Goal: Transaction & Acquisition: Book appointment/travel/reservation

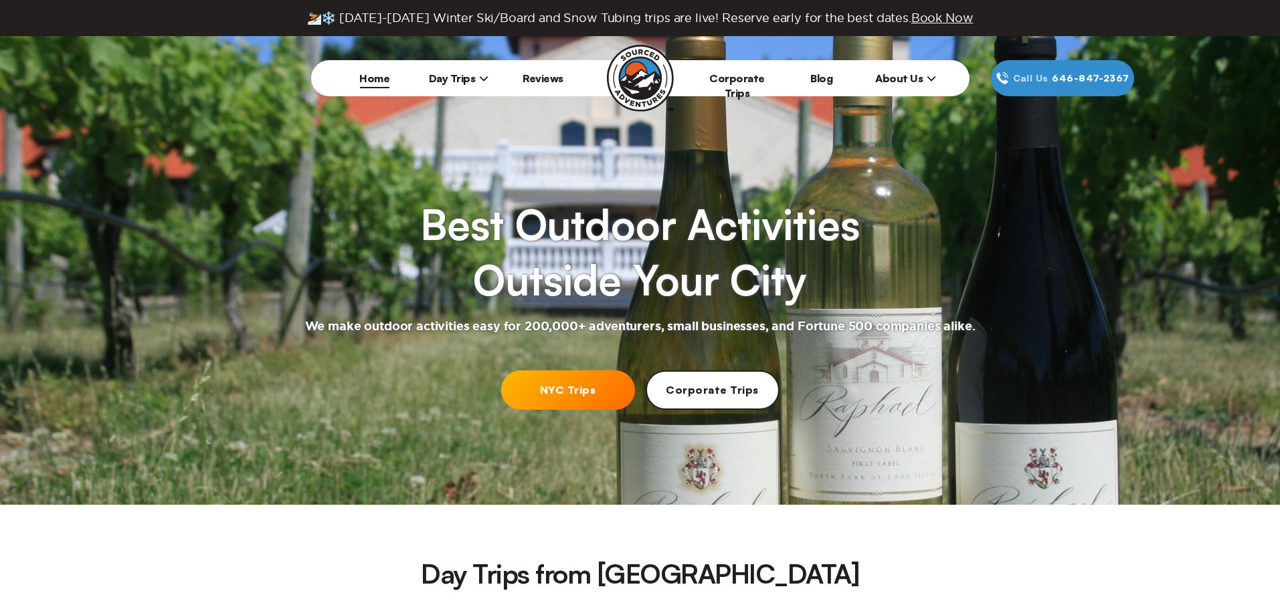
drag, startPoint x: 0, startPoint y: 0, endPoint x: 553, endPoint y: 385, distance: 673.8
click at [553, 385] on link "NYC Trips" at bounding box center [568, 390] width 134 height 39
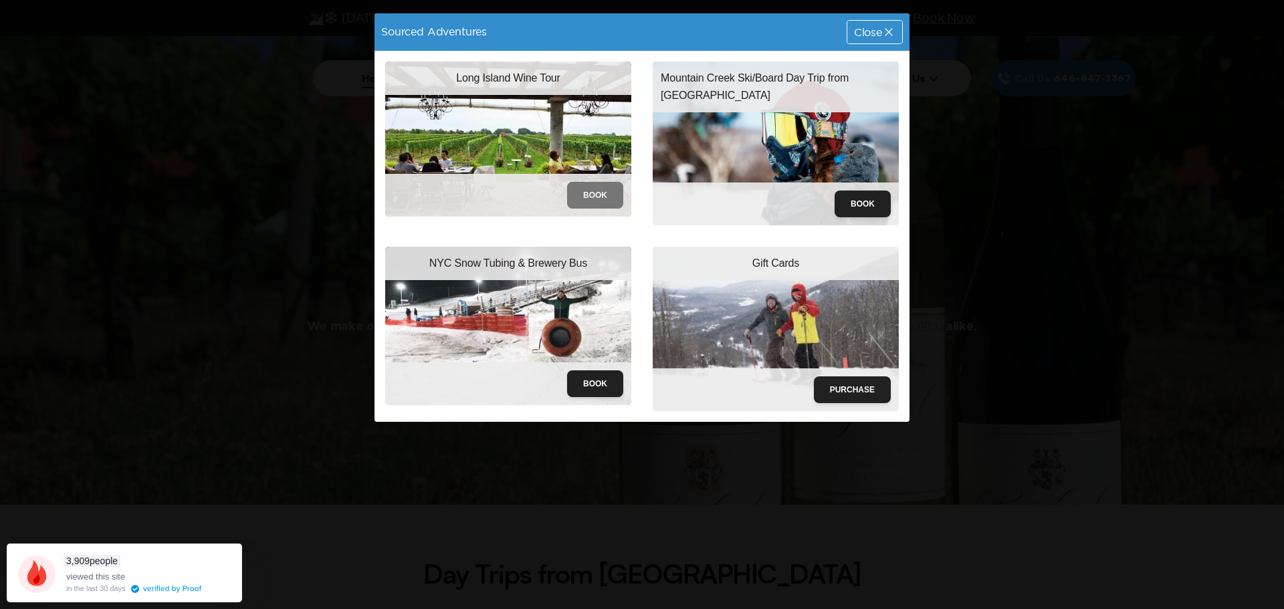
click at [589, 188] on button "Book" at bounding box center [595, 195] width 56 height 27
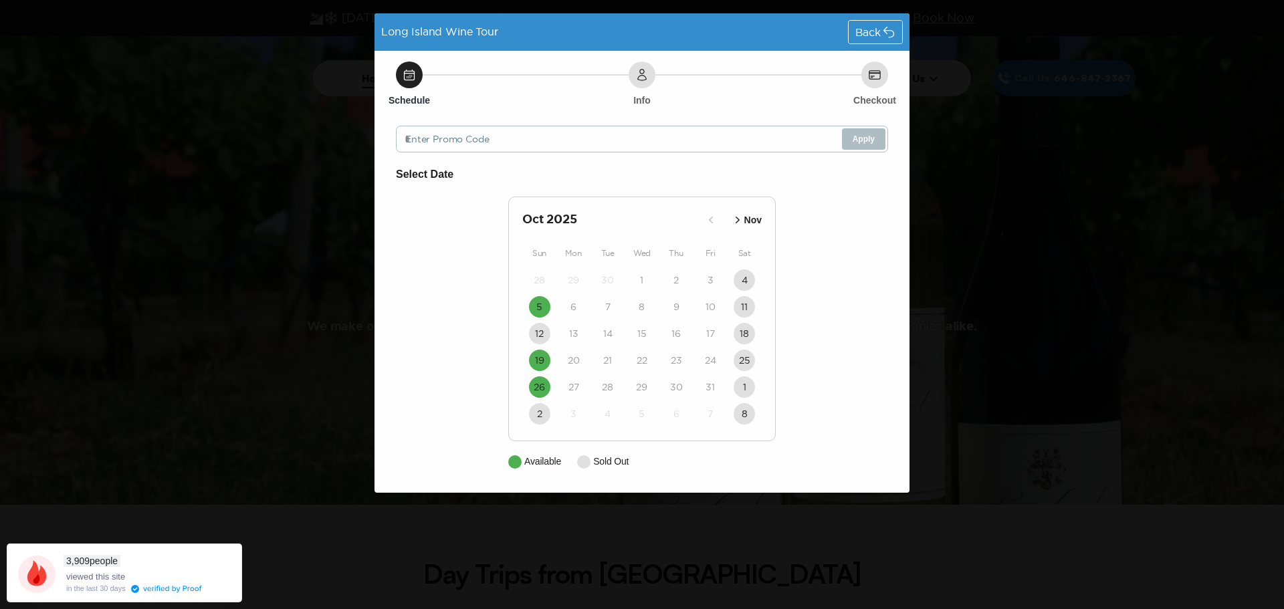
click at [733, 387] on div "1" at bounding box center [745, 387] width 34 height 27
click at [547, 385] on button "26" at bounding box center [539, 387] width 21 height 21
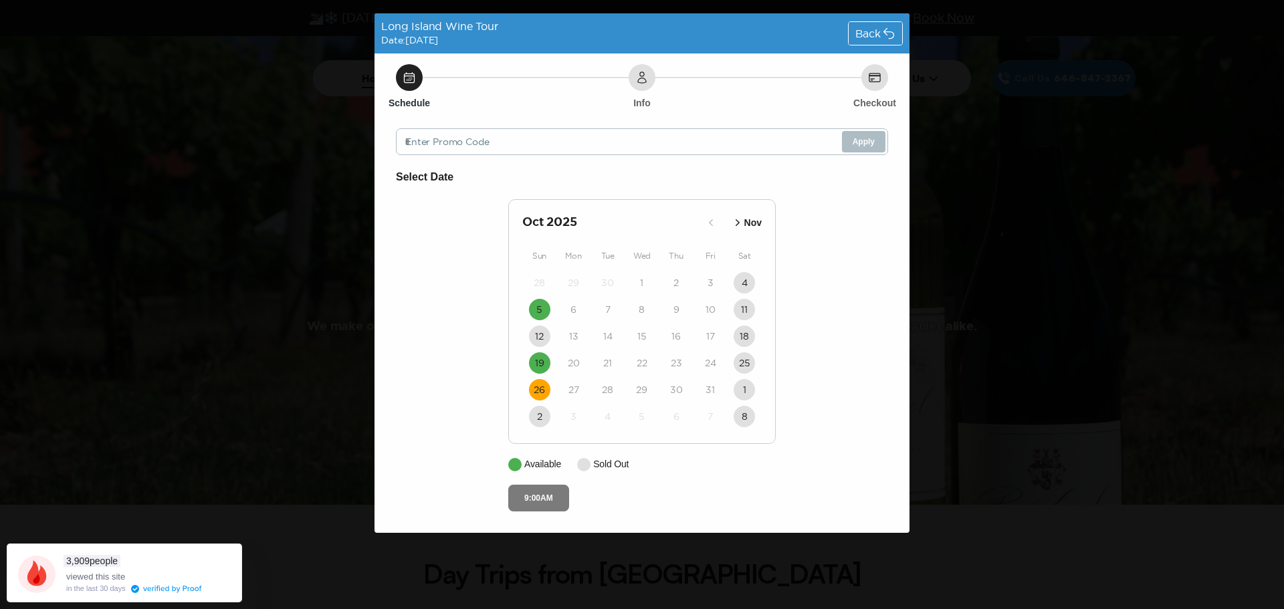
click at [541, 500] on button "9:00AM" at bounding box center [538, 498] width 61 height 27
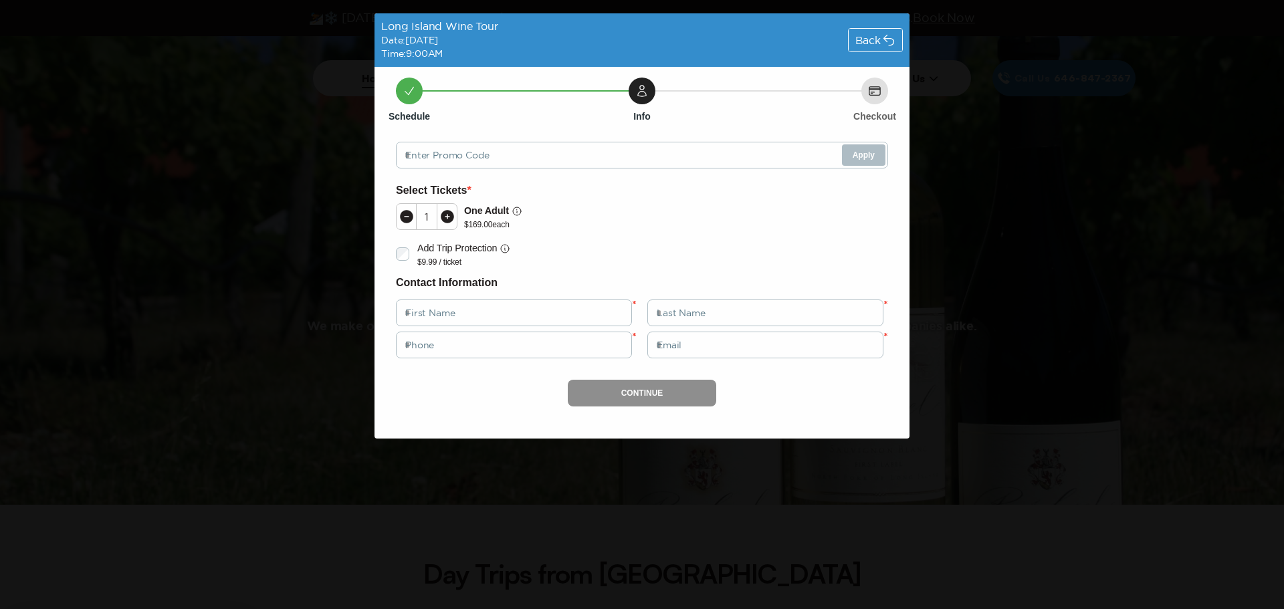
click at [860, 33] on div "Back" at bounding box center [876, 40] width 54 height 23
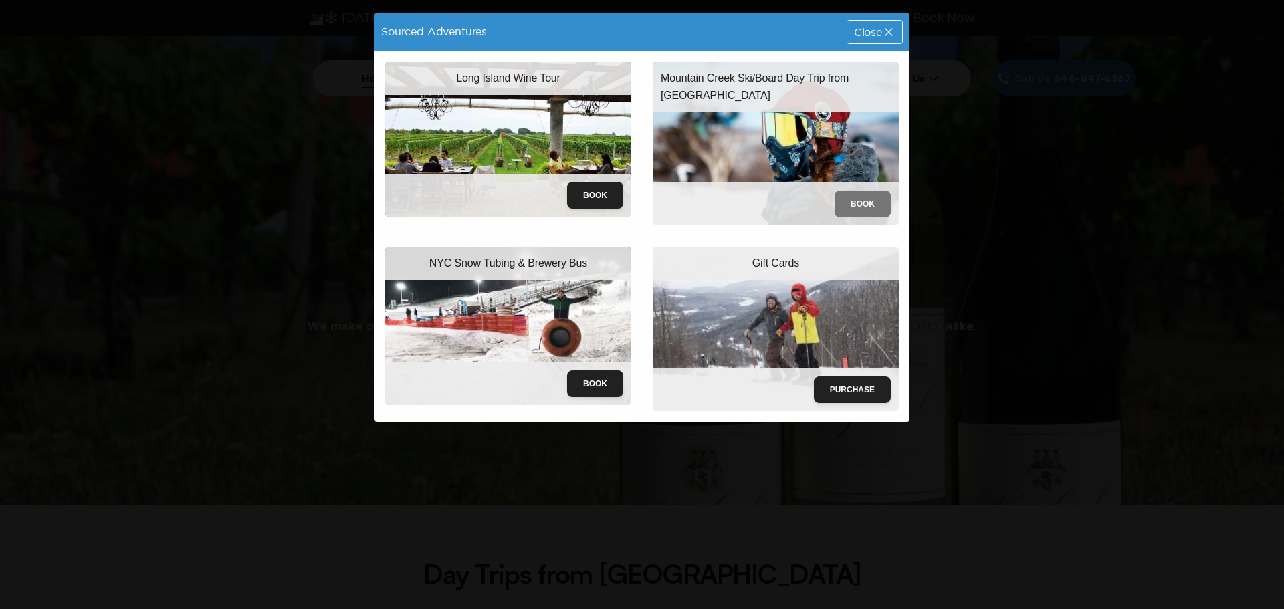
click at [859, 208] on button "Book" at bounding box center [863, 204] width 56 height 27
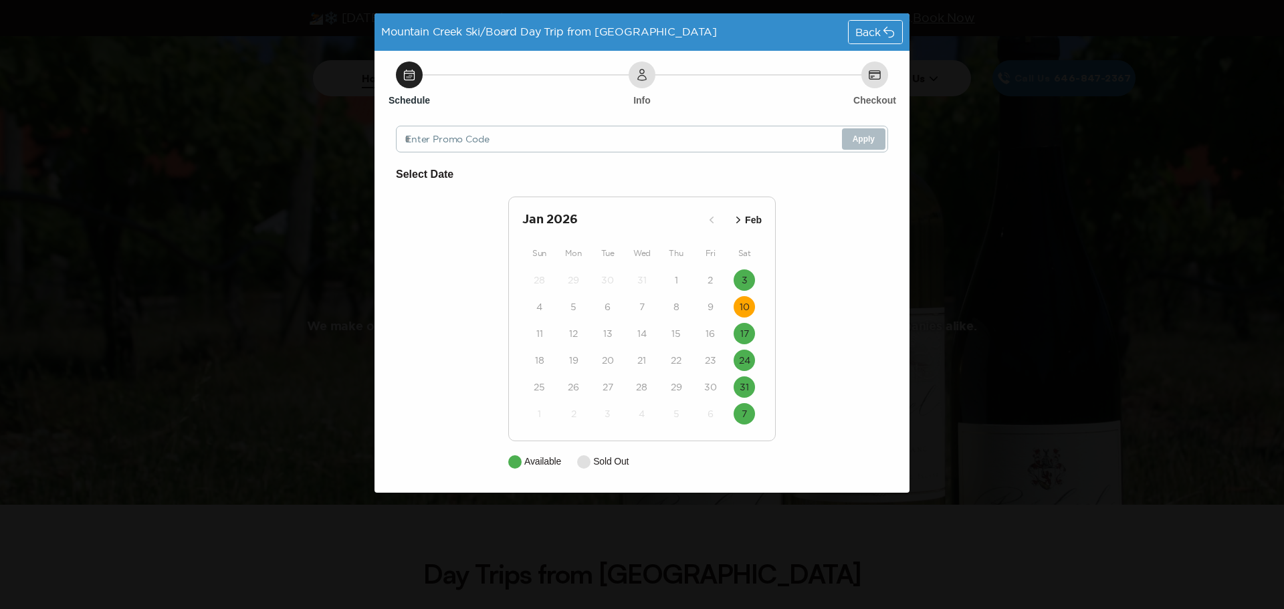
click at [744, 302] on time "10" at bounding box center [745, 306] width 10 height 13
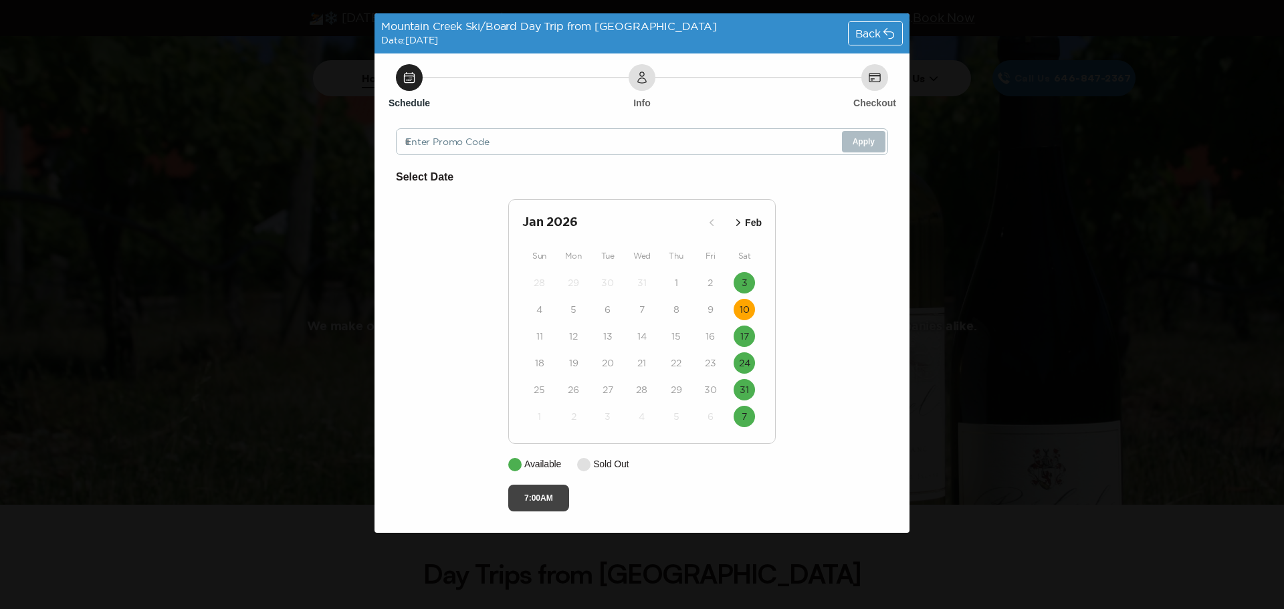
click at [543, 494] on button "7:00AM" at bounding box center [538, 498] width 61 height 27
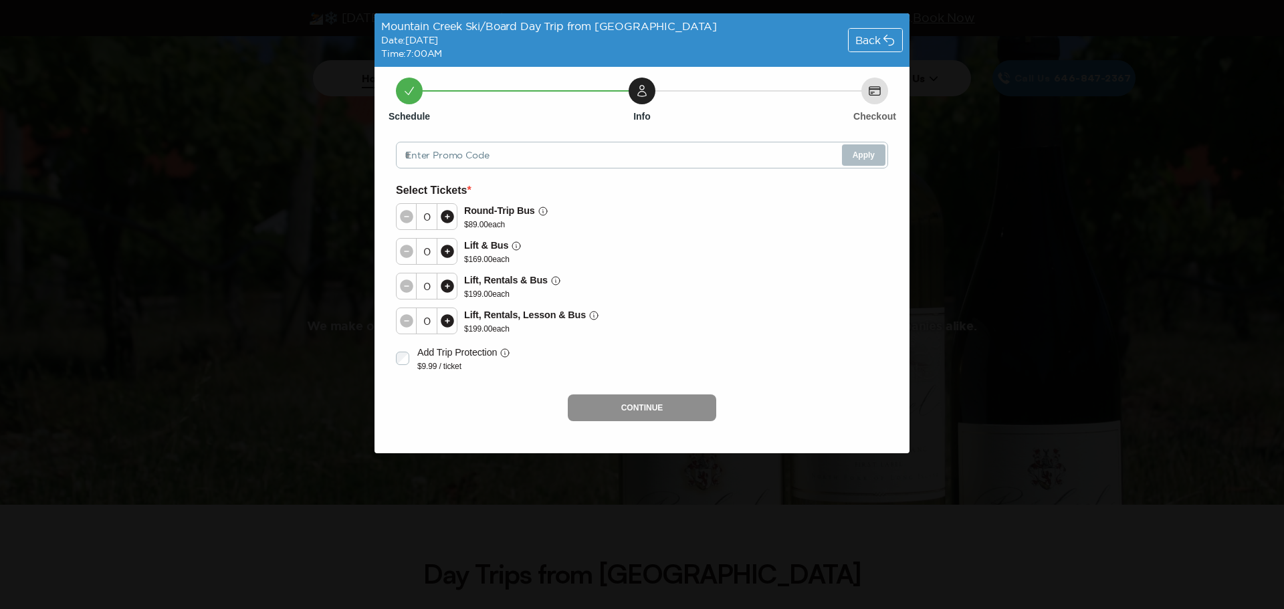
click at [454, 312] on div at bounding box center [447, 320] width 20 height 25
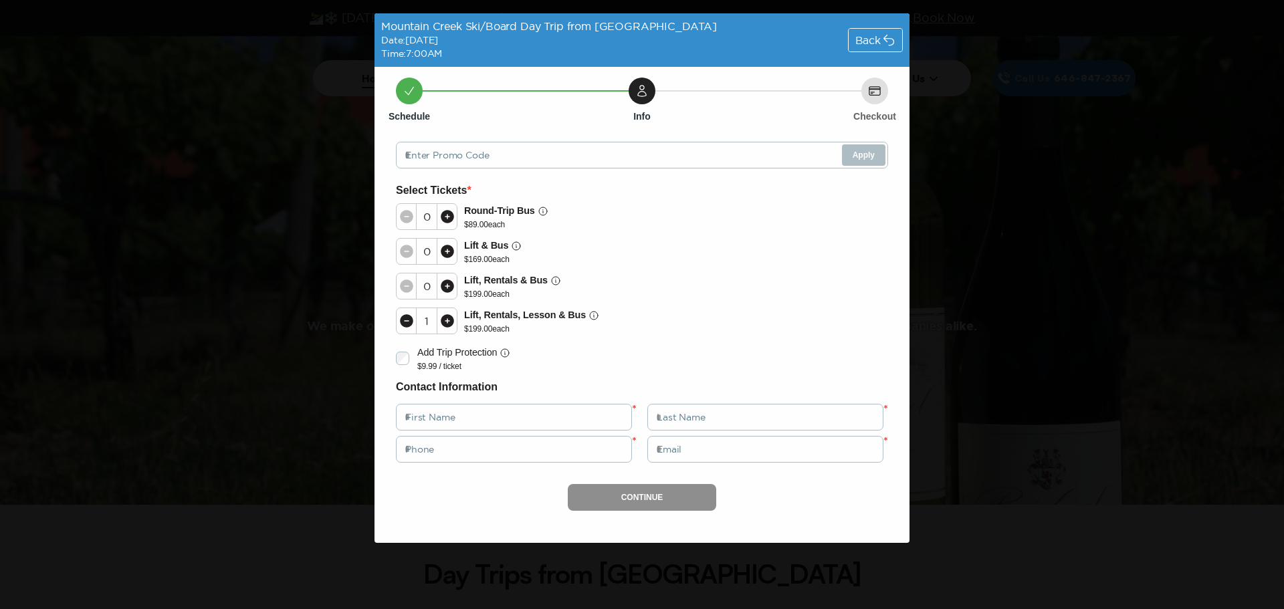
click at [631, 506] on div "Continue" at bounding box center [642, 497] width 492 height 27
click at [894, 40] on icon at bounding box center [889, 40] width 10 height 10
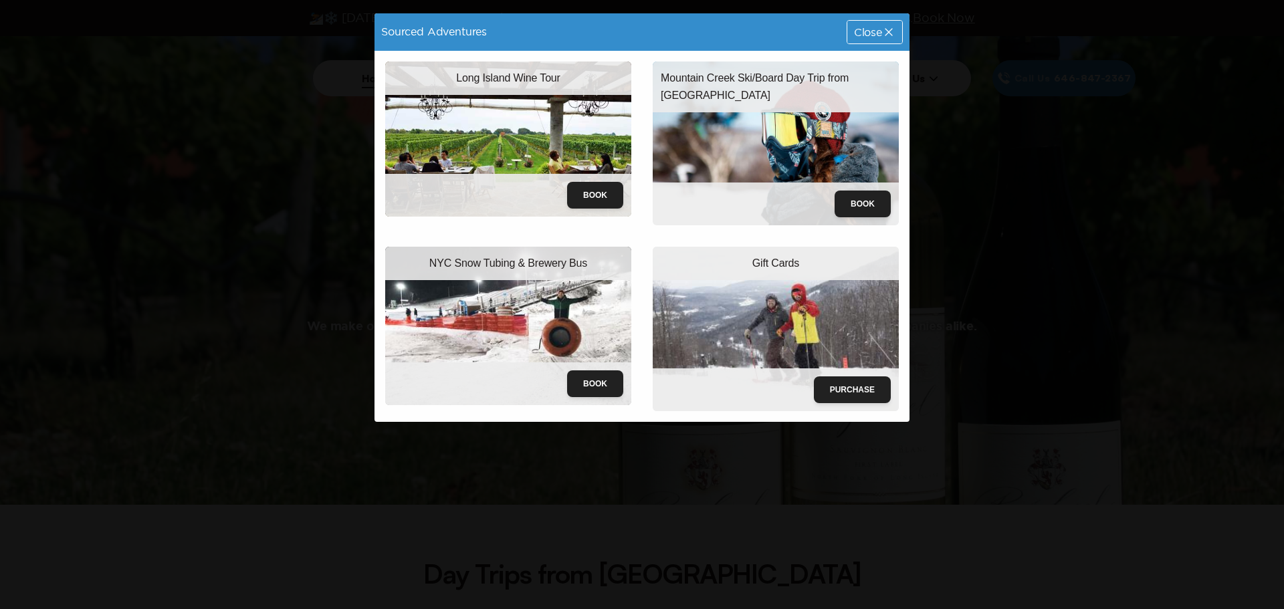
click at [879, 39] on div "Close" at bounding box center [875, 32] width 55 height 23
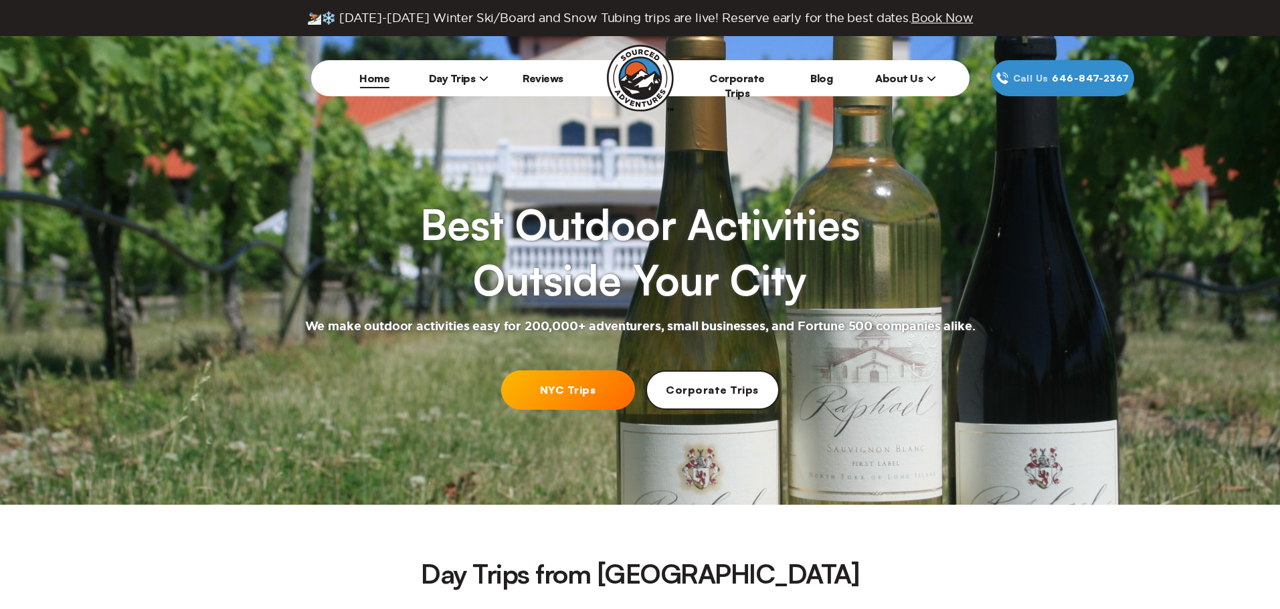
click at [913, 19] on span "Book Now" at bounding box center [942, 17] width 62 height 13
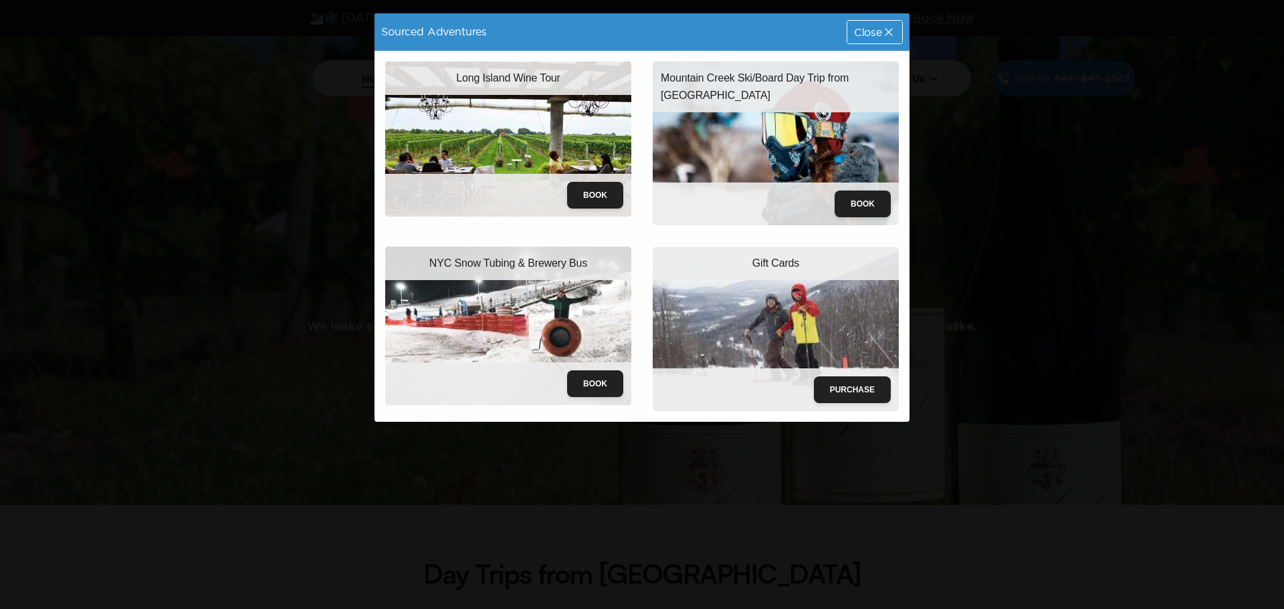
click at [876, 41] on div "Close" at bounding box center [875, 32] width 55 height 23
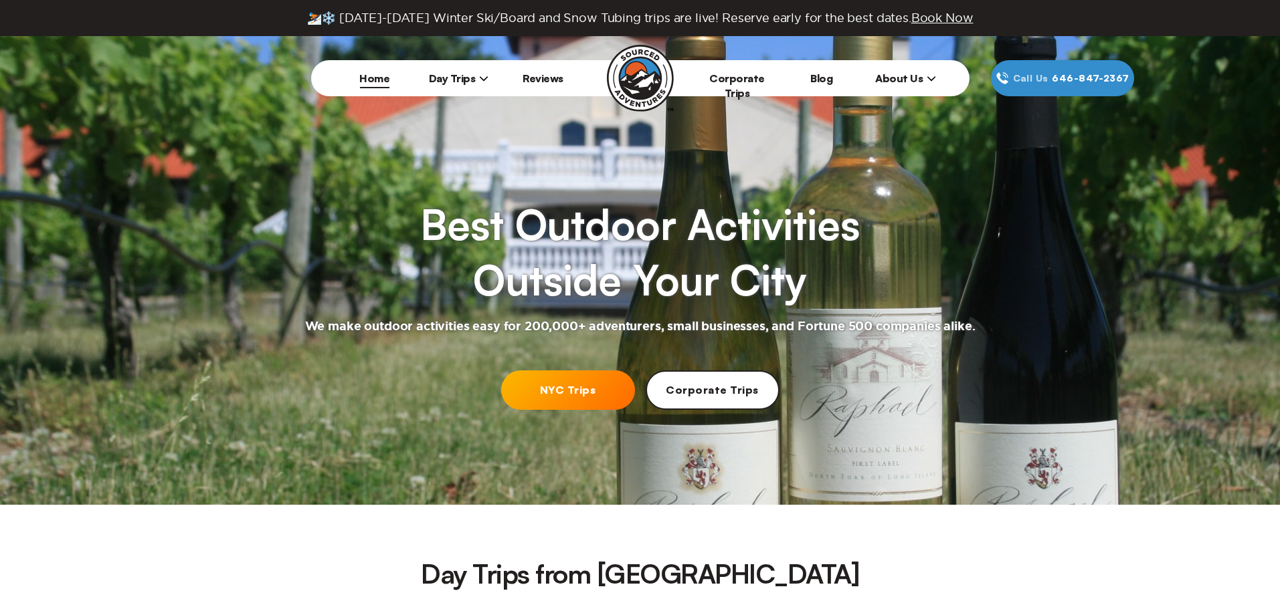
click at [908, 77] on span "About Us" at bounding box center [905, 78] width 61 height 13
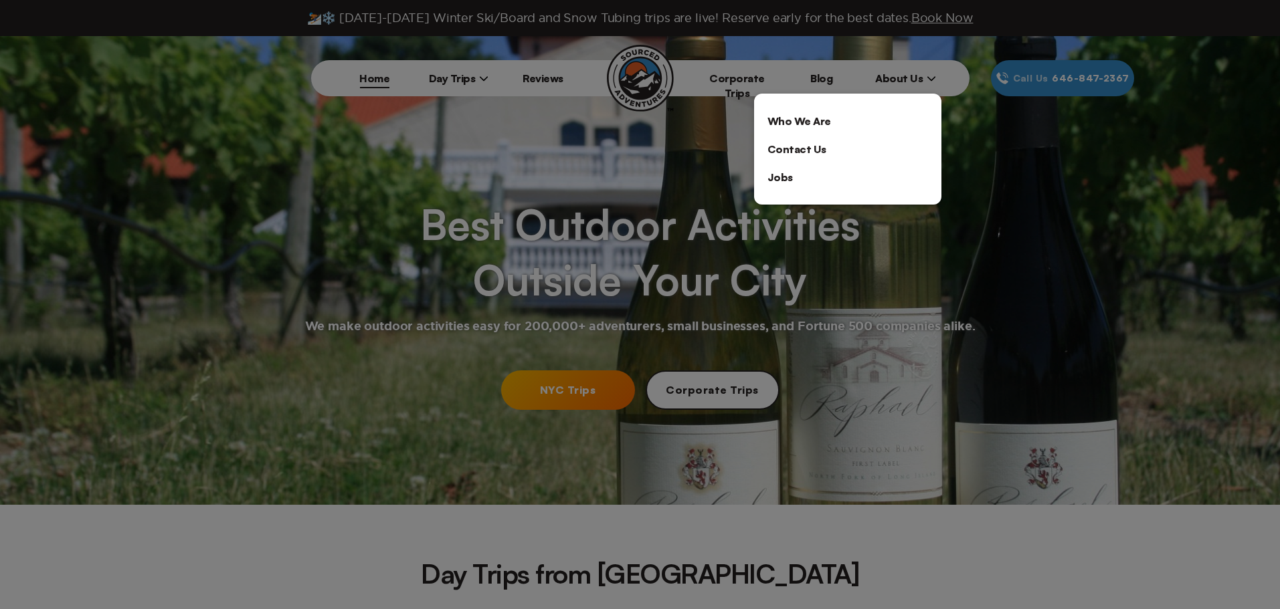
click at [814, 124] on link "Who We Are" at bounding box center [847, 121] width 187 height 28
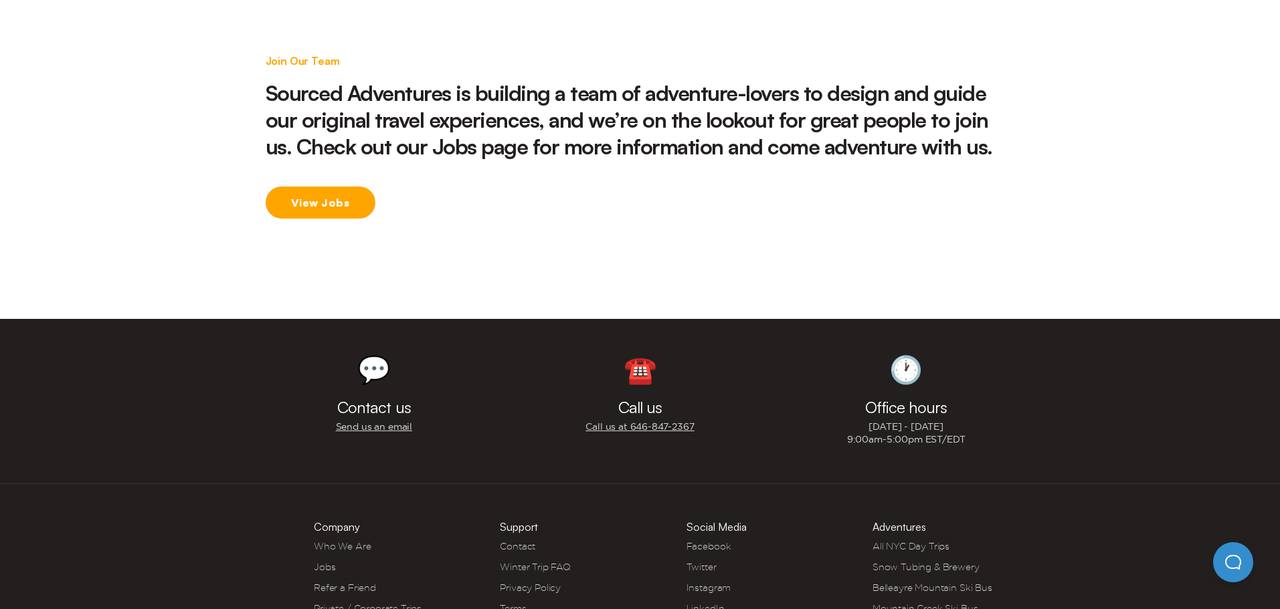
scroll to position [2089, 0]
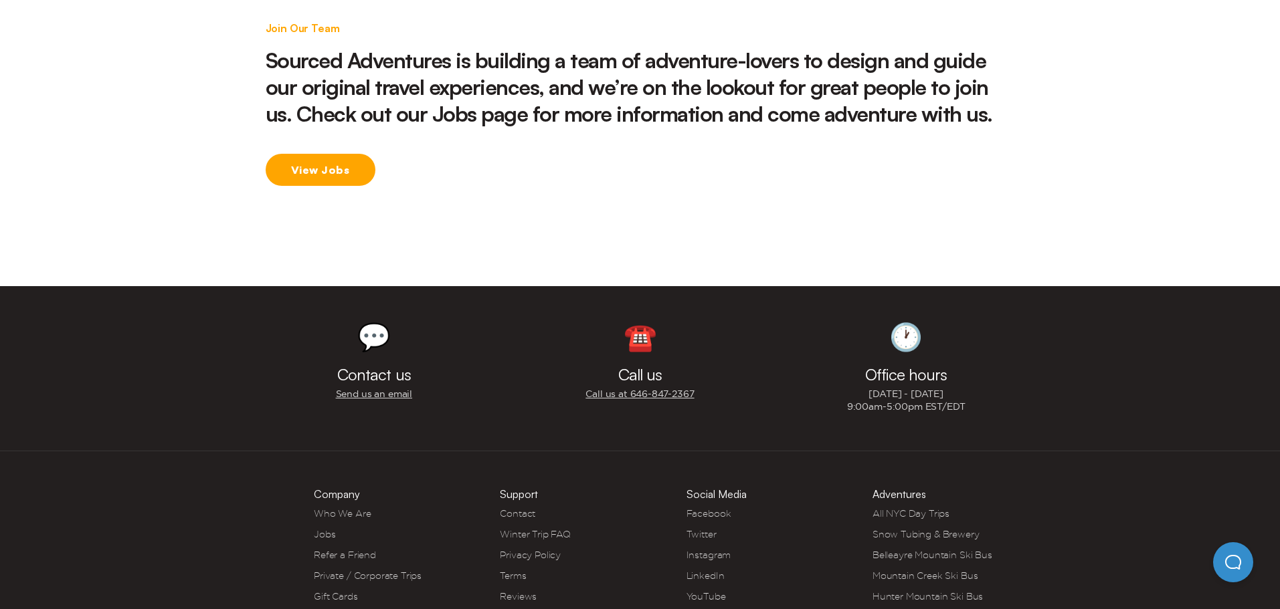
click at [702, 549] on span "Instagram" at bounding box center [753, 555] width 134 height 13
click at [704, 550] on link "Instagram" at bounding box center [708, 555] width 45 height 11
click at [369, 609] on link "Content Creators" at bounding box center [352, 617] width 76 height 11
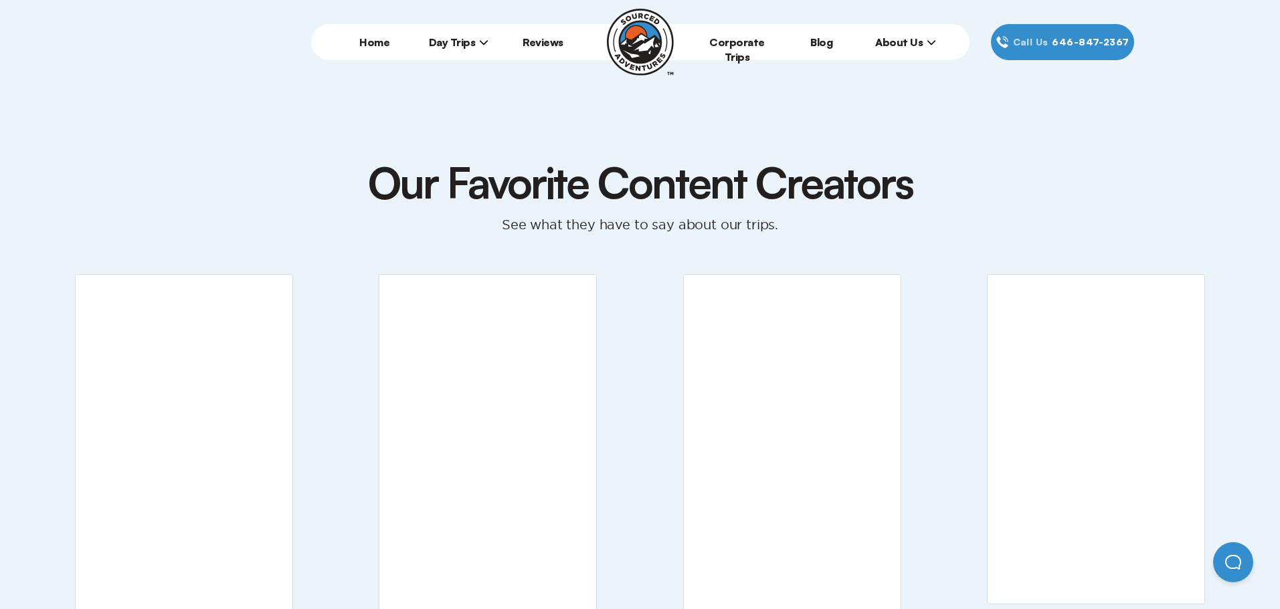
click at [928, 39] on icon at bounding box center [931, 41] width 9 height 9
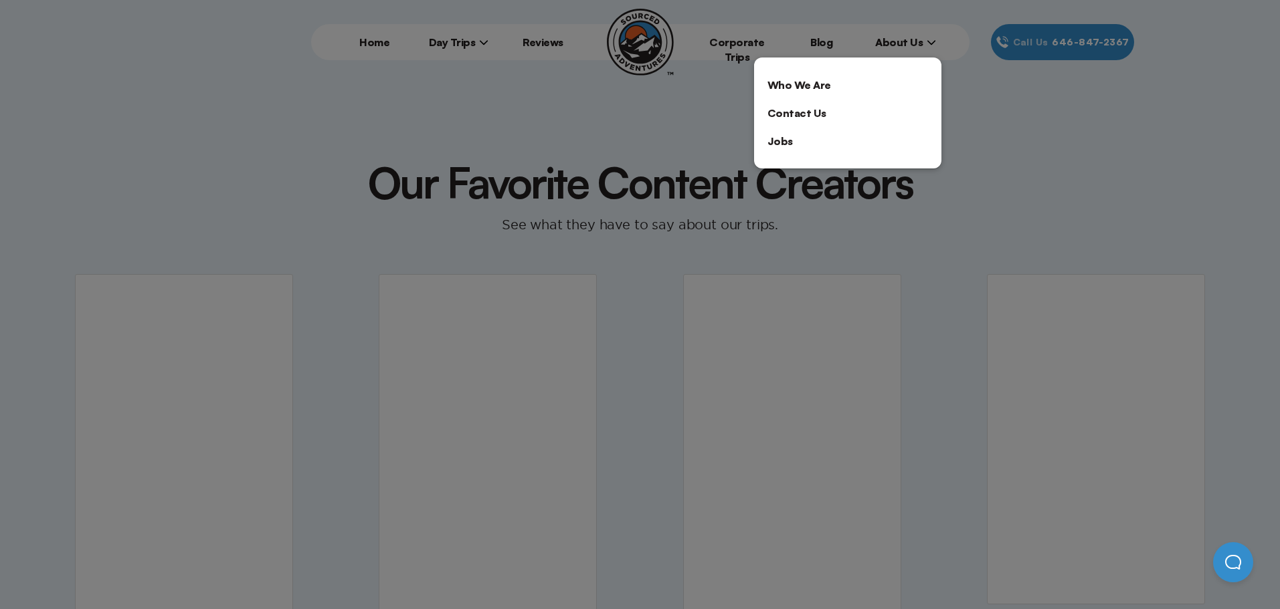
click at [783, 110] on link "Contact Us" at bounding box center [847, 113] width 187 height 28
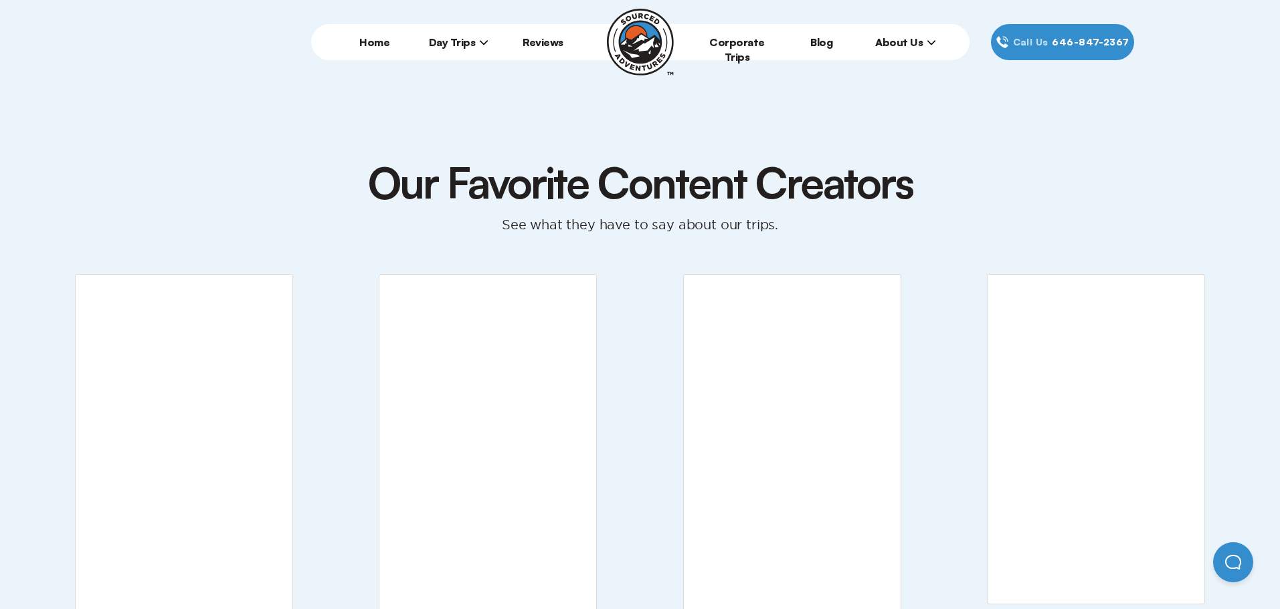
click at [920, 52] on li "About Us Who We Are Contact Us Jobs" at bounding box center [906, 42] width 84 height 36
click at [913, 45] on span "About Us" at bounding box center [905, 41] width 61 height 13
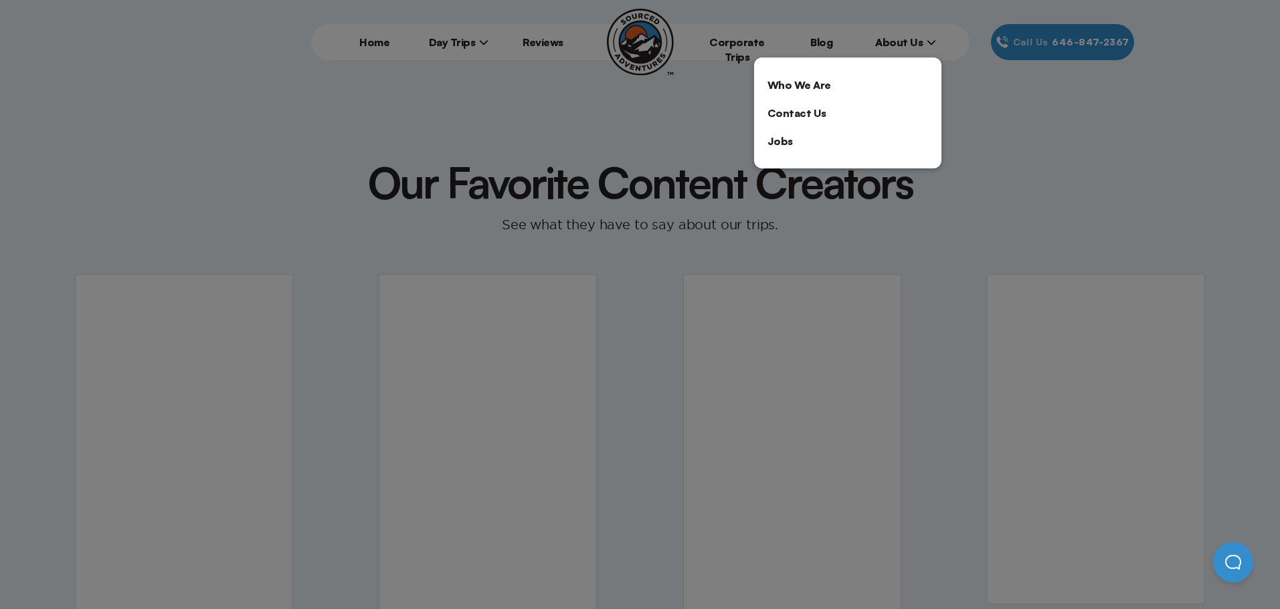
click at [845, 110] on link "Contact Us" at bounding box center [847, 113] width 187 height 28
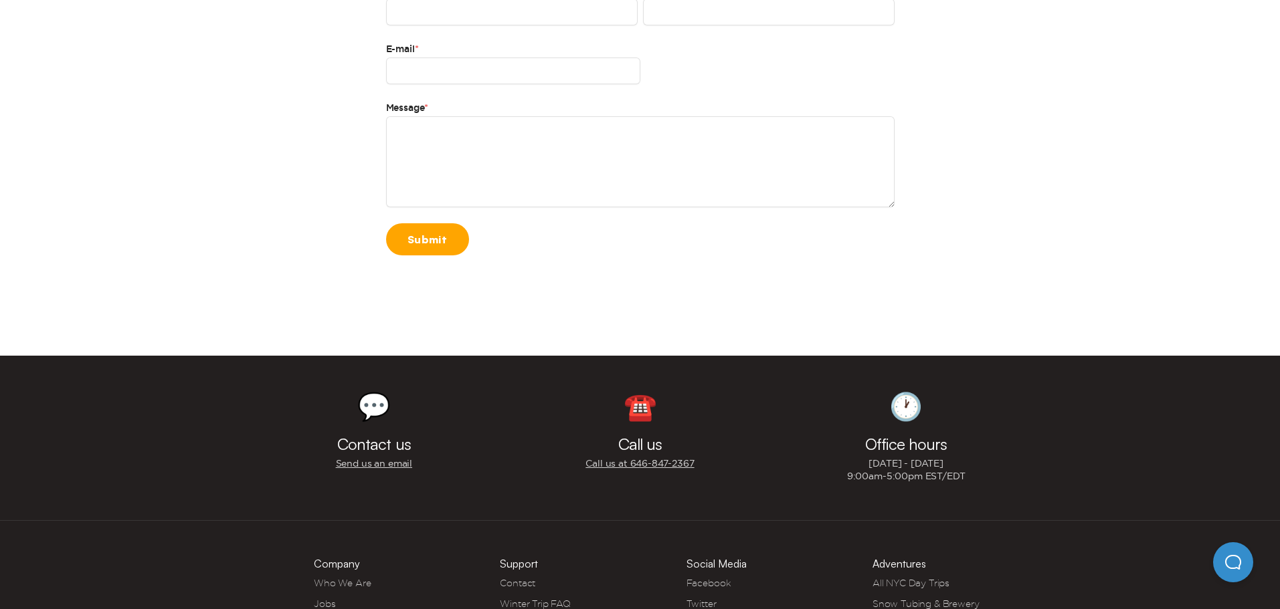
scroll to position [468, 0]
